Goal: Transaction & Acquisition: Purchase product/service

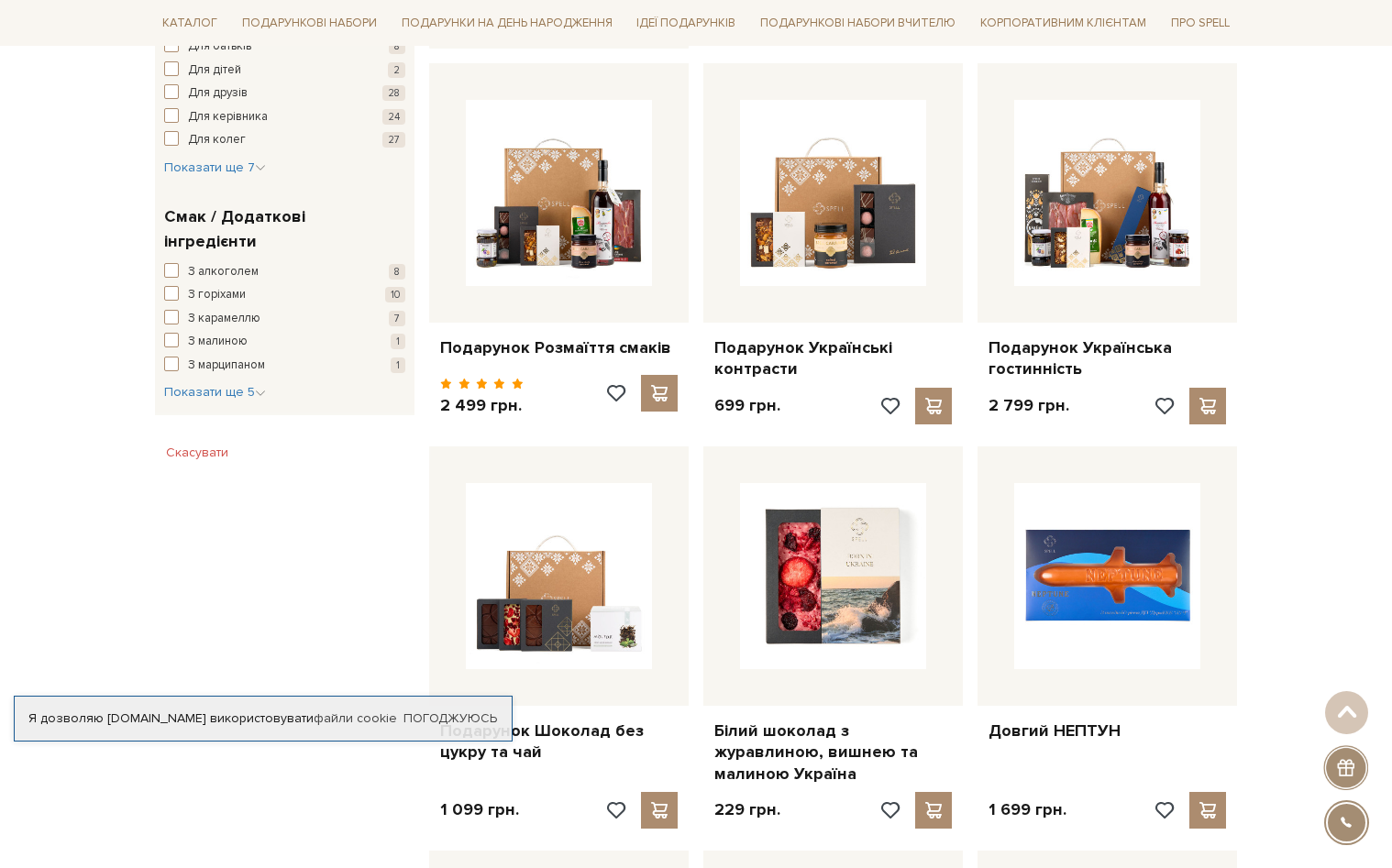
scroll to position [1100, 0]
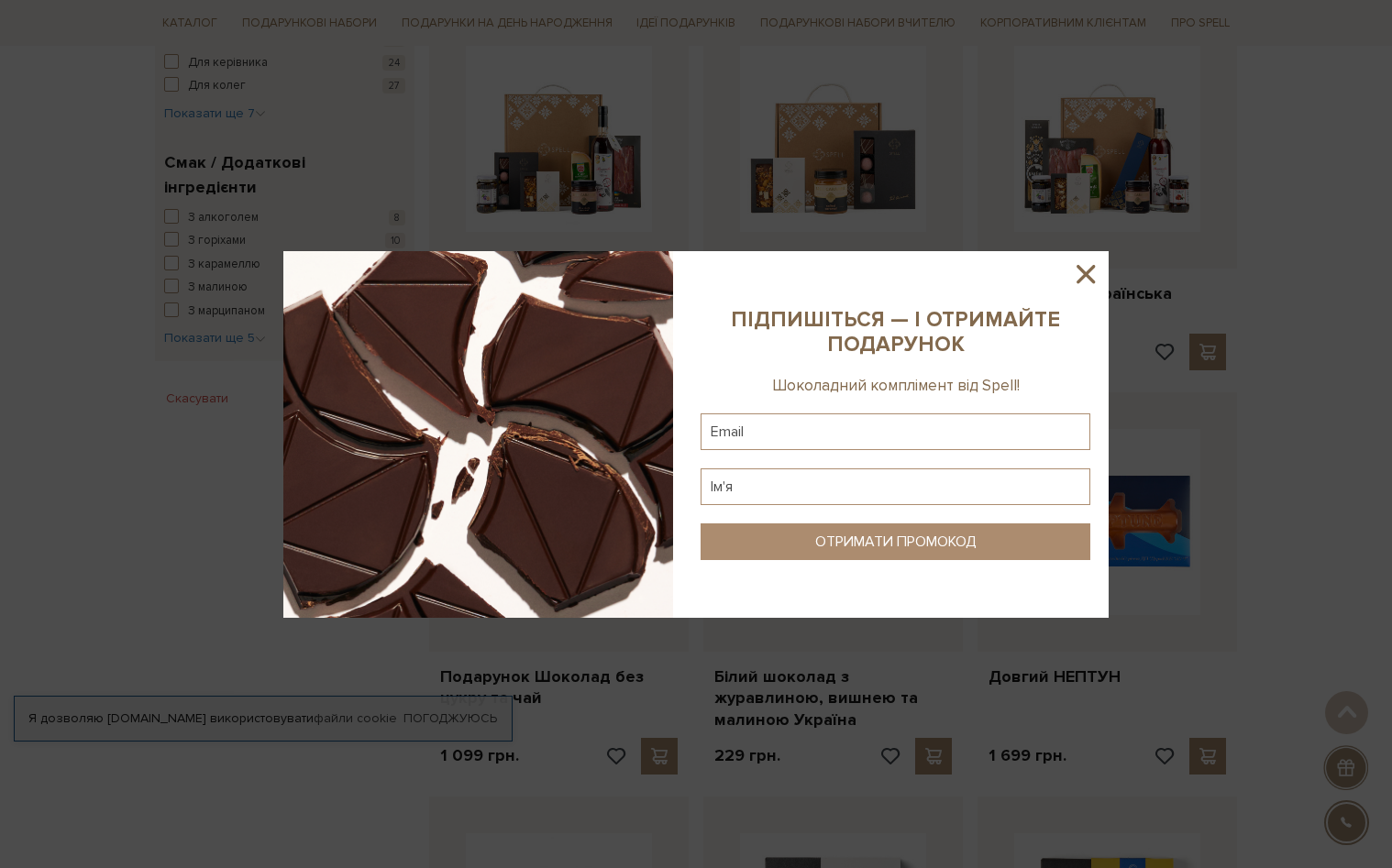
click at [1097, 268] on icon at bounding box center [1085, 274] width 31 height 31
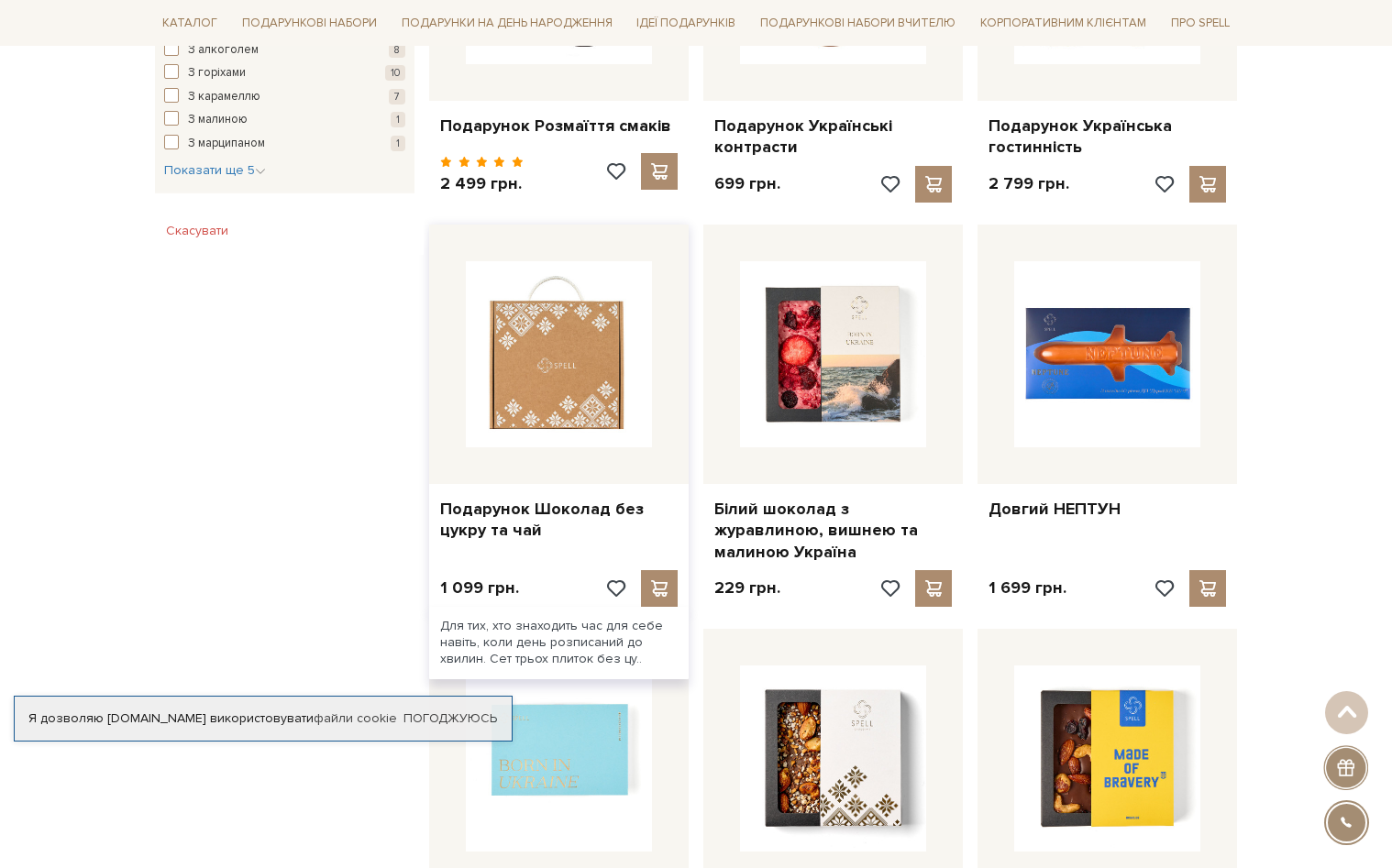
scroll to position [1375, 0]
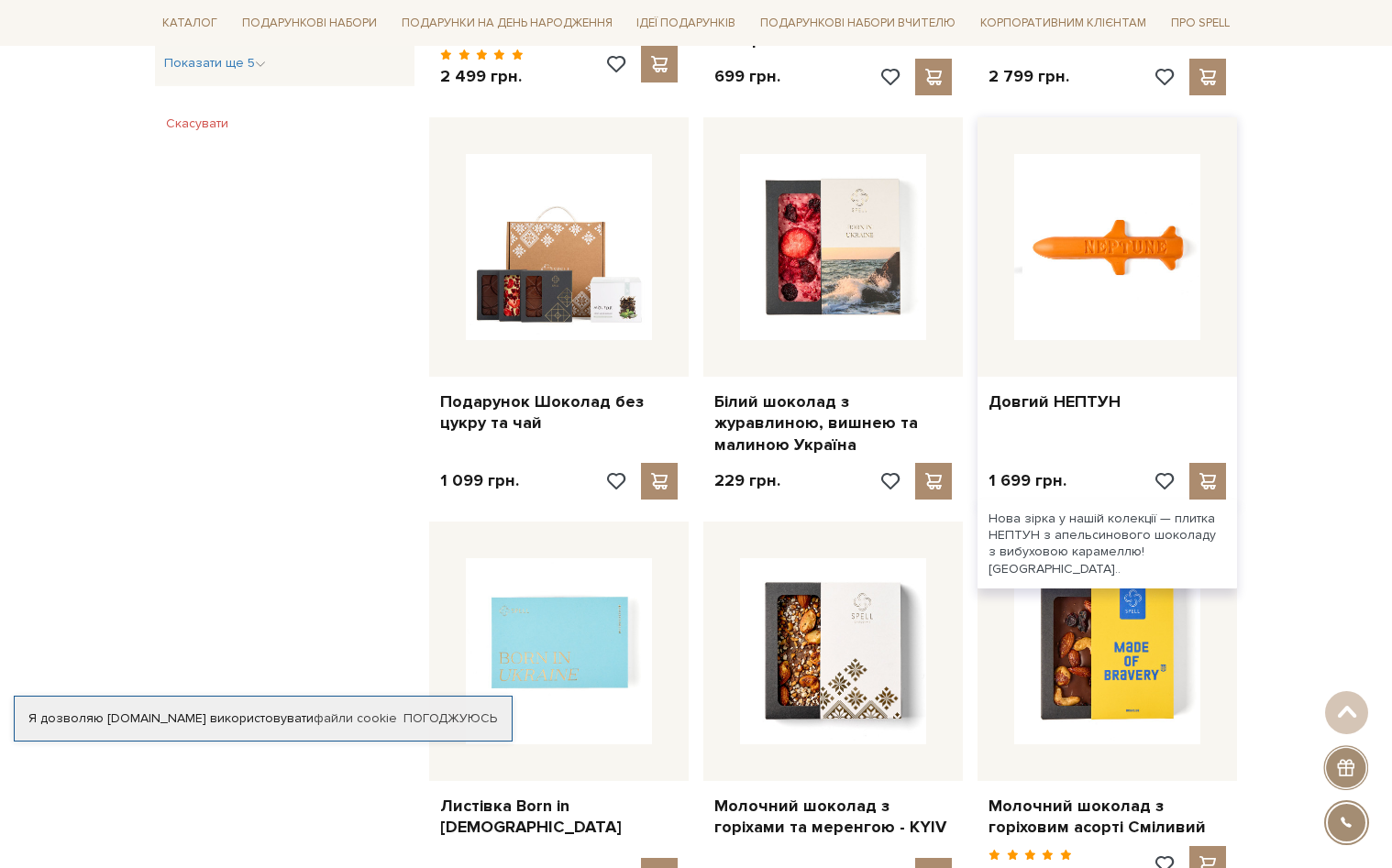
click at [1108, 243] on img at bounding box center [1107, 247] width 187 height 187
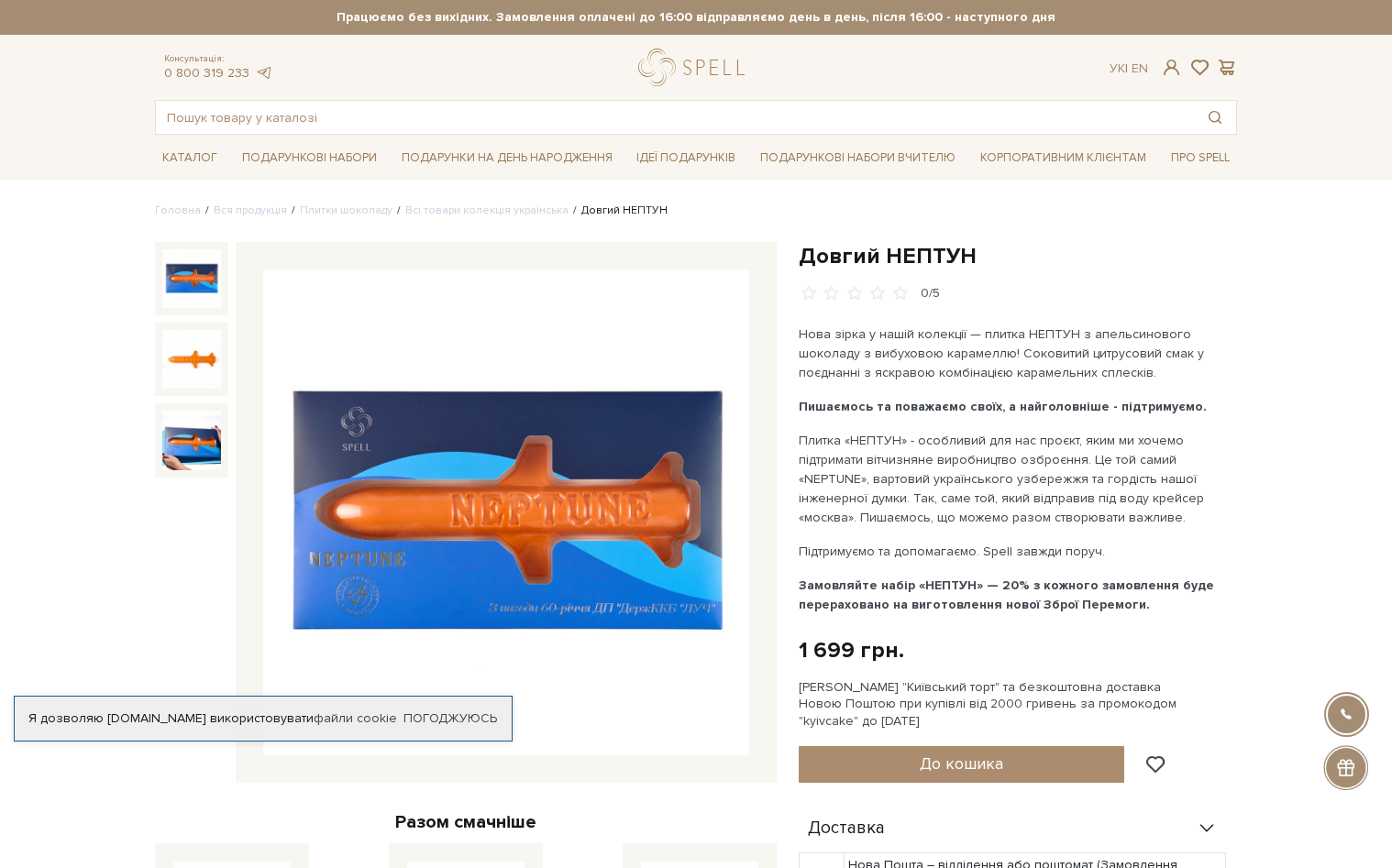
click at [170, 275] on img at bounding box center [191, 279] width 59 height 59
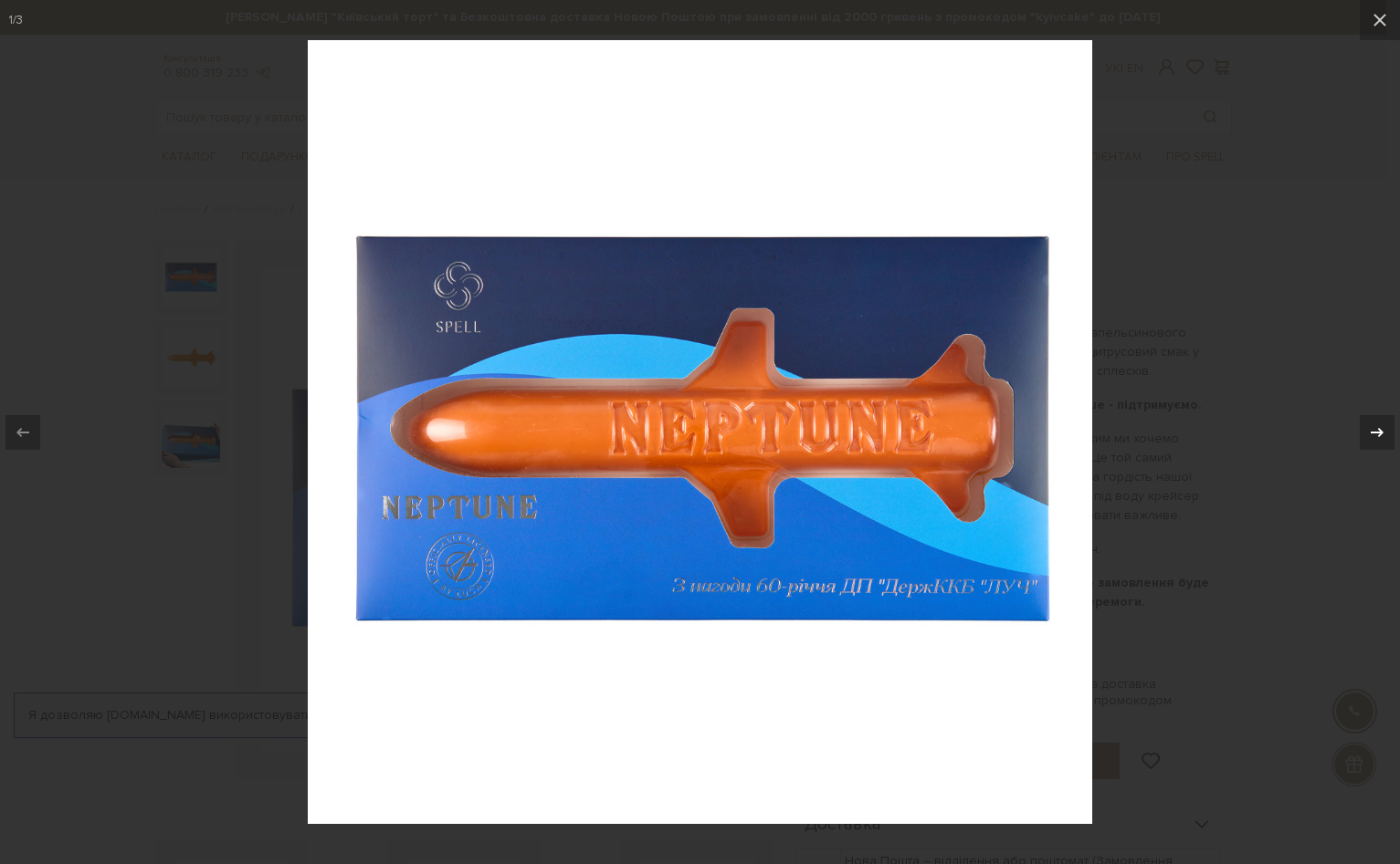
click at [1374, 427] on div "1 / 3" at bounding box center [700, 432] width 1400 height 864
click at [1372, 429] on icon at bounding box center [1376, 432] width 22 height 22
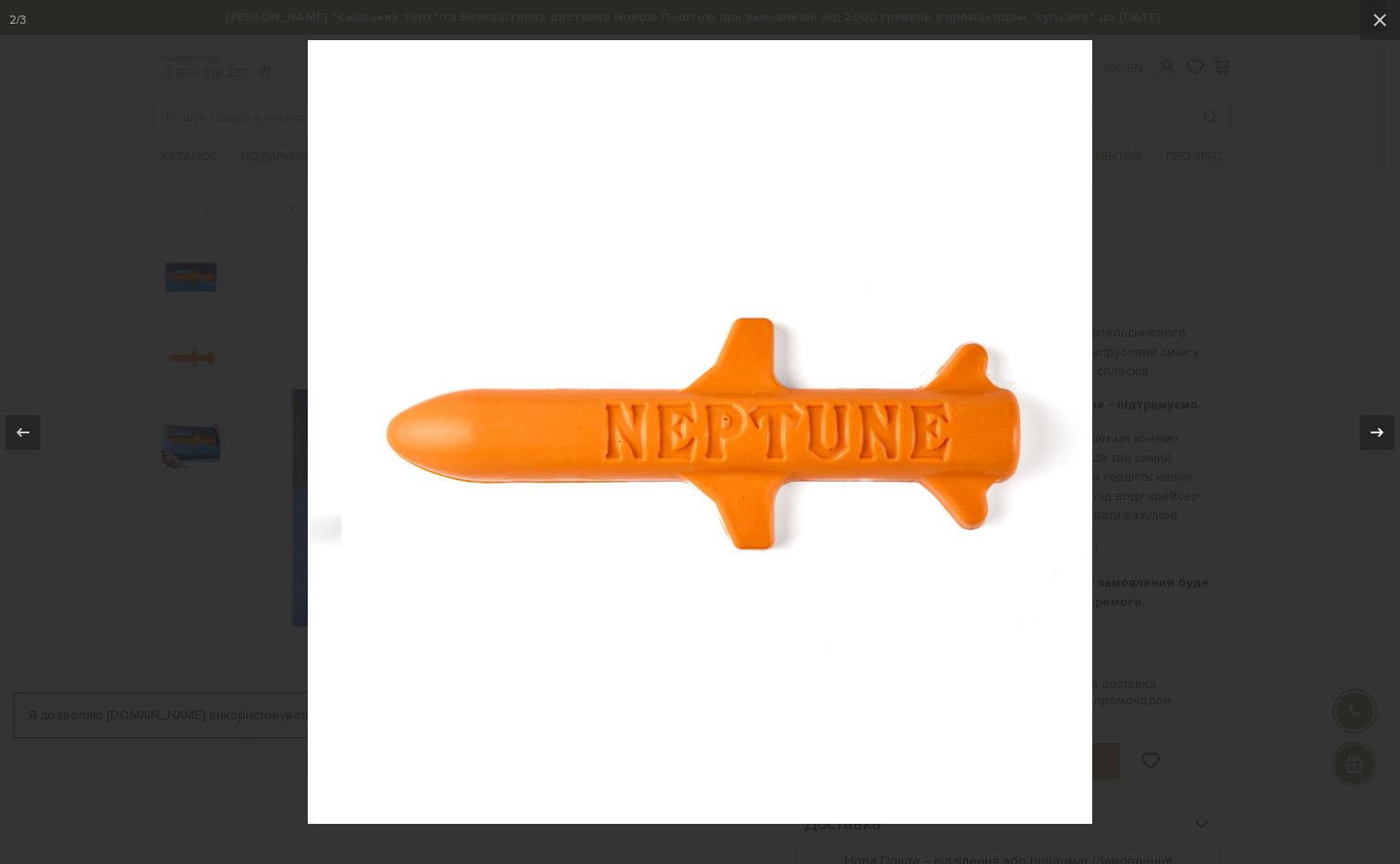
click at [1372, 429] on icon at bounding box center [1376, 432] width 22 height 22
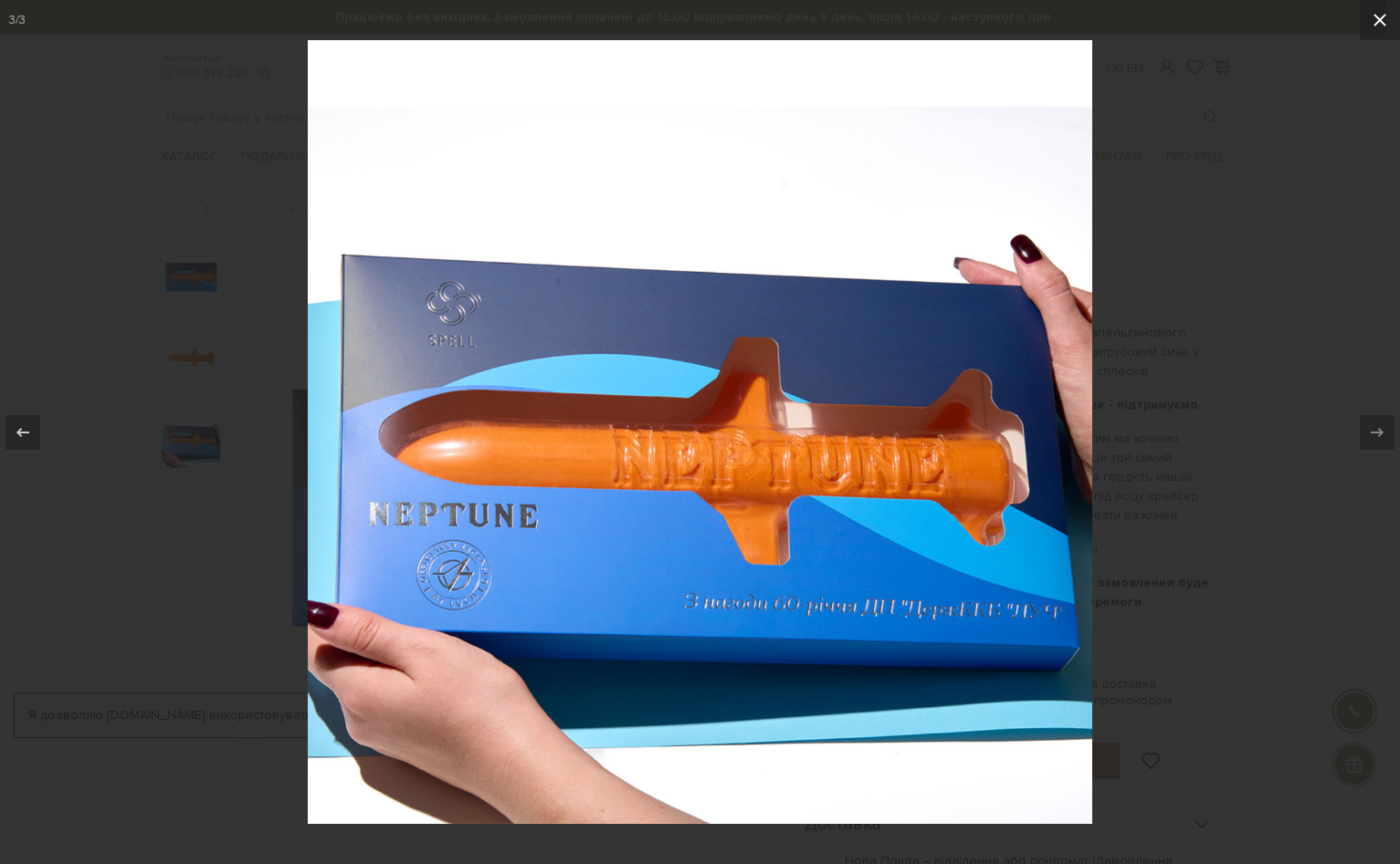
click at [1372, 4] on button at bounding box center [1379, 20] width 40 height 40
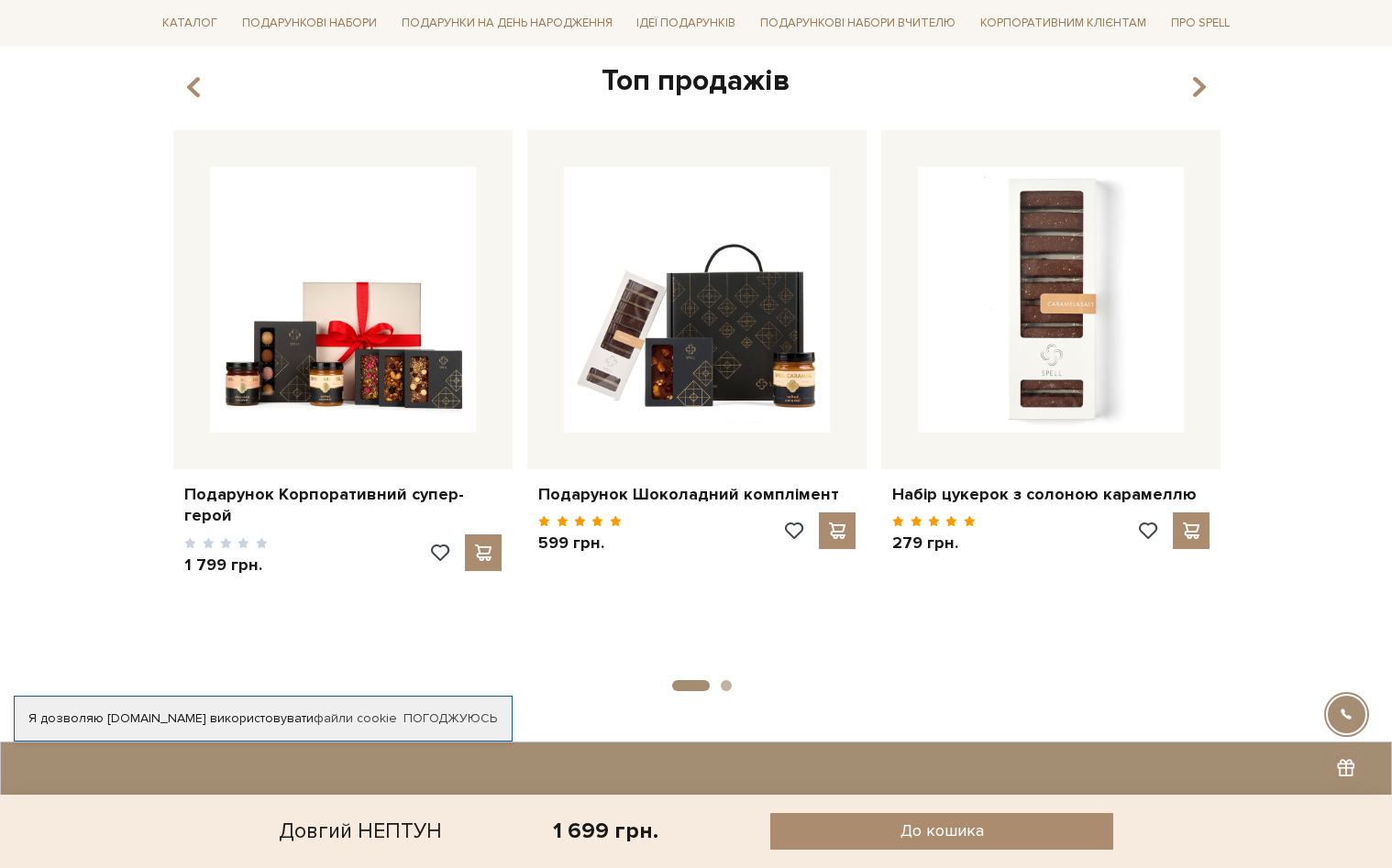
scroll to position [1283, 0]
